Goal: Information Seeking & Learning: Compare options

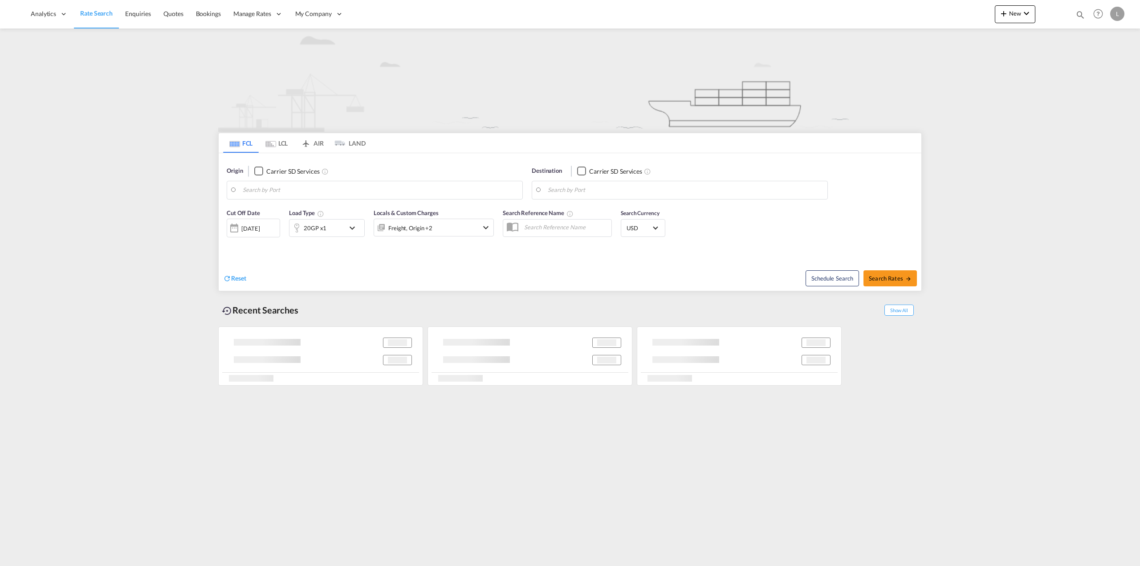
type input "[GEOGRAPHIC_DATA], [GEOGRAPHIC_DATA], USLUI"
type input "[PERSON_NAME] ([PERSON_NAME]), [GEOGRAPHIC_DATA]"
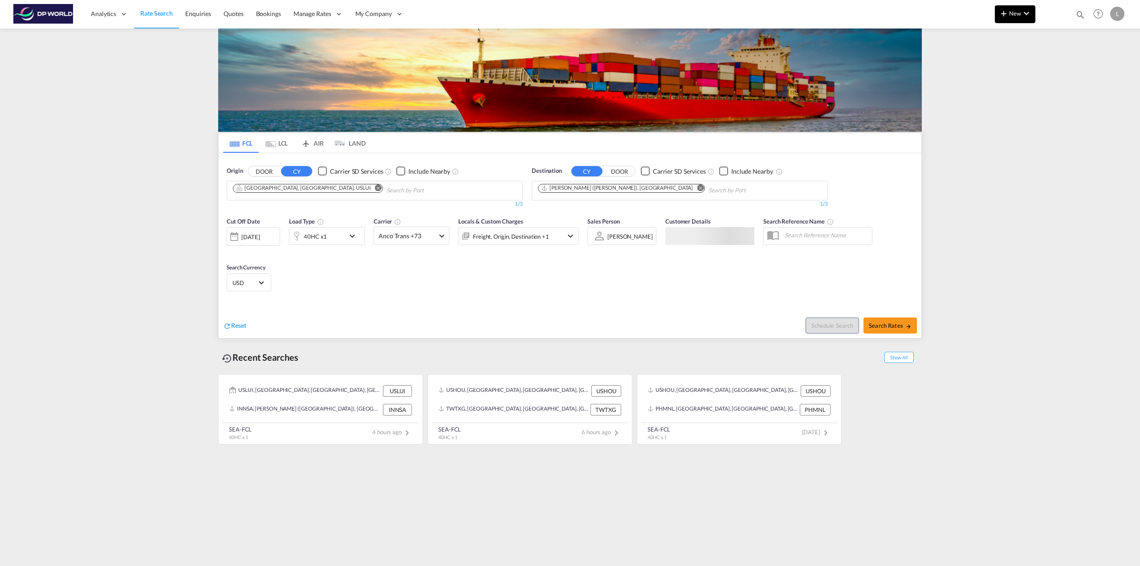
click at [1003, 14] on md-icon "icon-plus 400-fg" at bounding box center [1003, 13] width 11 height 11
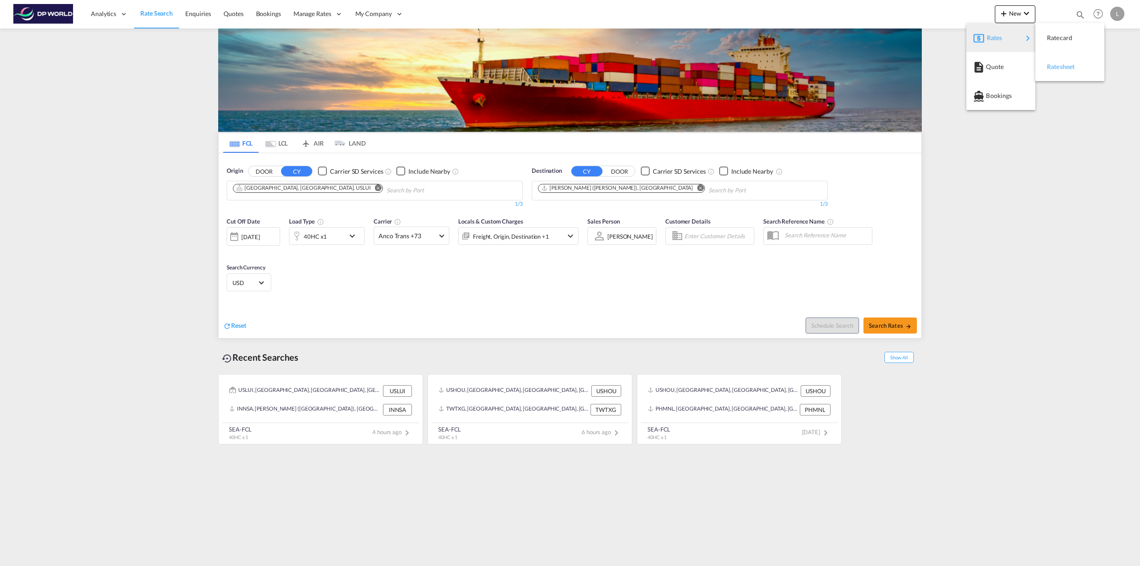
click at [1057, 70] on span "Ratesheet" at bounding box center [1052, 67] width 10 height 18
click at [375, 188] on md-icon "Remove" at bounding box center [378, 187] width 7 height 7
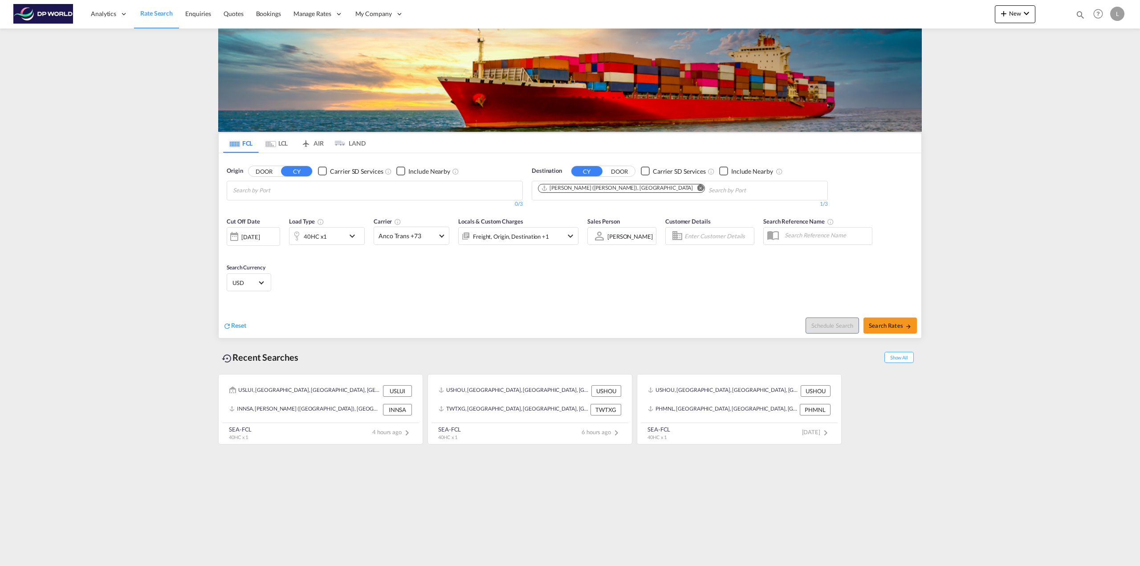
click at [697, 187] on md-icon "Remove" at bounding box center [700, 187] width 7 height 7
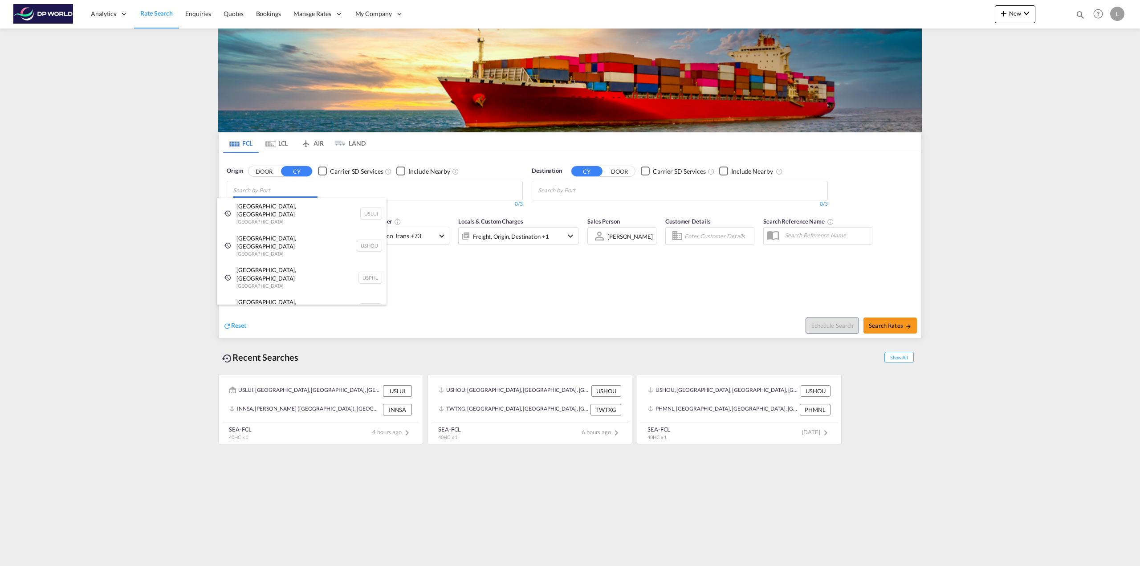
click at [305, 196] on body "Analytics Reports Dashboard Rate Search Enquiries Quotes Bookings" at bounding box center [570, 283] width 1140 height 566
type input "New YOrk"
click at [295, 206] on div "New York , NY United States USNYC" at bounding box center [301, 211] width 169 height 27
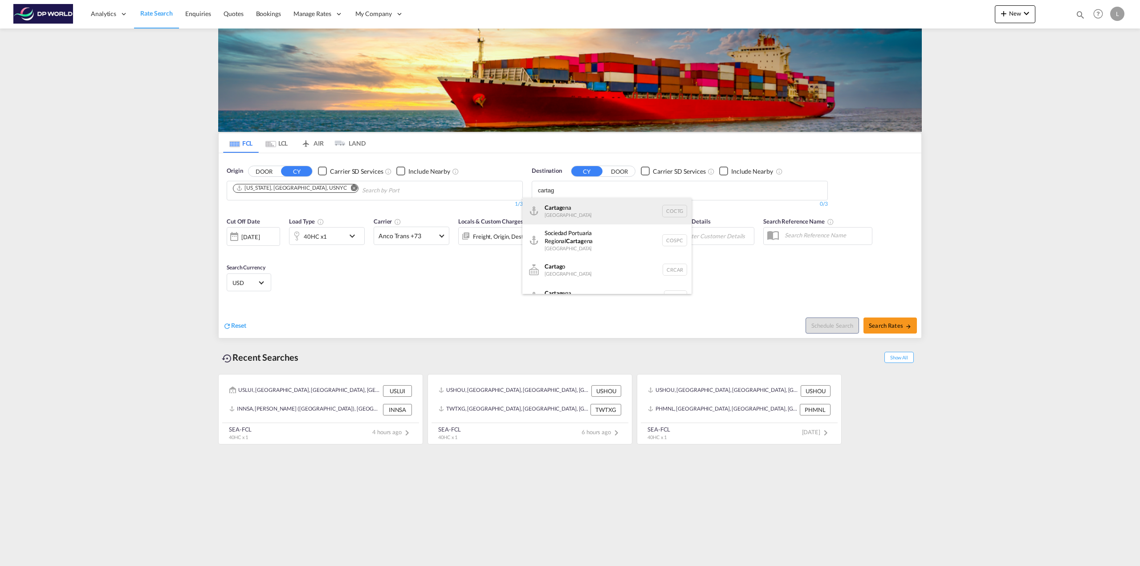
type input "cartag"
click at [568, 209] on div "Cartag ena Colombia COCTG" at bounding box center [606, 211] width 169 height 27
click at [354, 236] on md-icon "icon-chevron-down" at bounding box center [354, 236] width 15 height 11
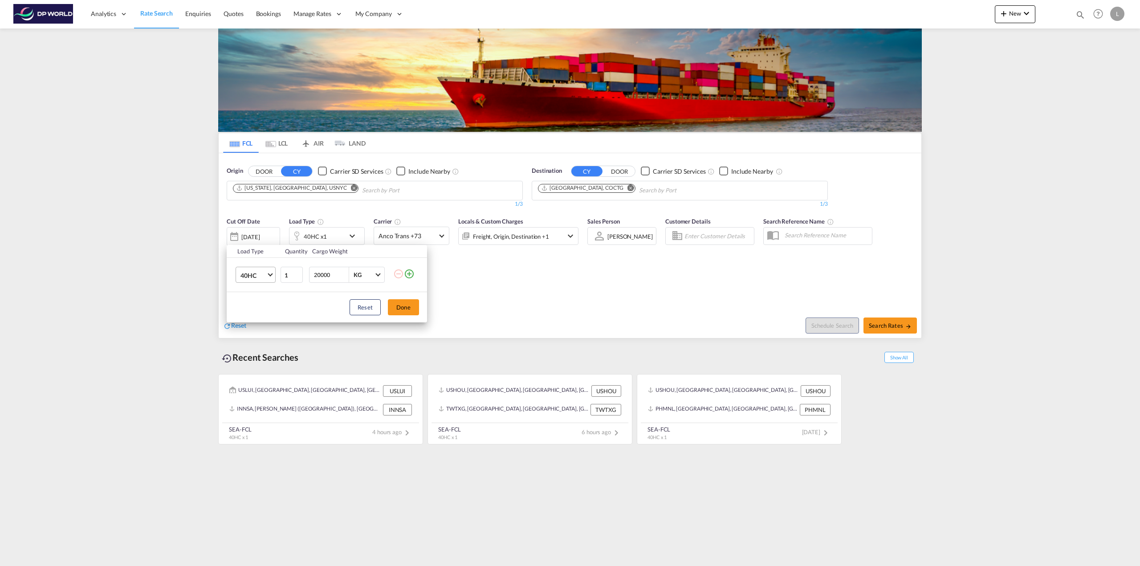
click at [273, 275] on md-select-value "40HC" at bounding box center [258, 274] width 36 height 15
click at [245, 254] on div "40HR" at bounding box center [248, 255] width 16 height 9
click at [398, 307] on button "Done" at bounding box center [403, 307] width 31 height 16
click at [892, 328] on span "Search Rates" at bounding box center [890, 325] width 43 height 7
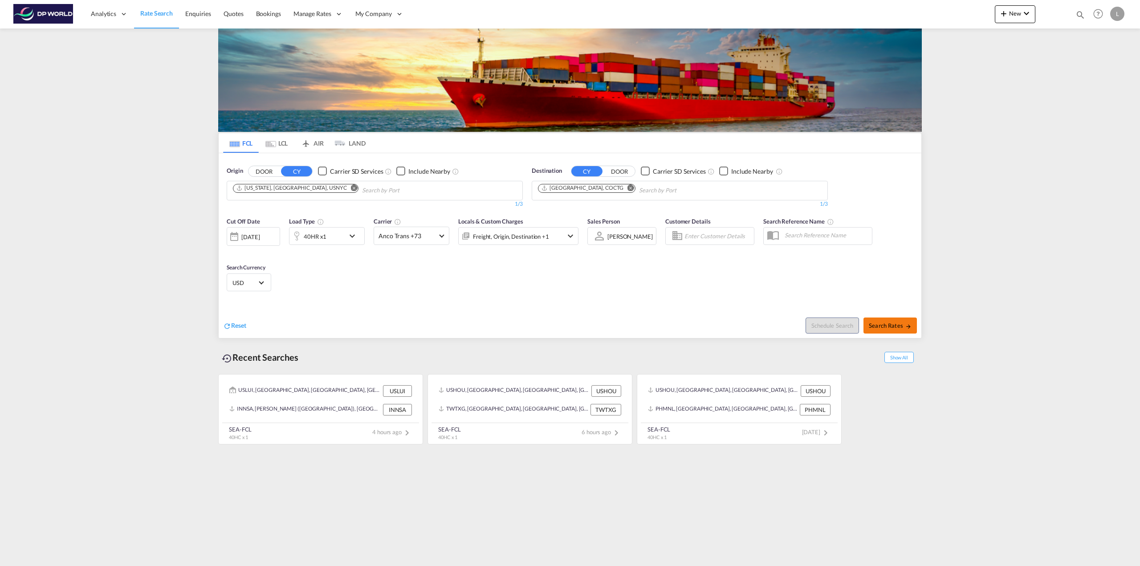
type input "USNYC to COCTG / 11 Aug 2025"
